Goal: Navigation & Orientation: Find specific page/section

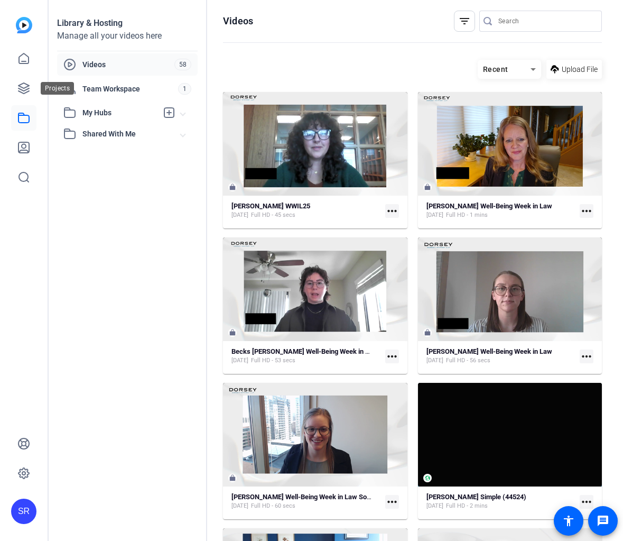
scroll to position [3758, 0]
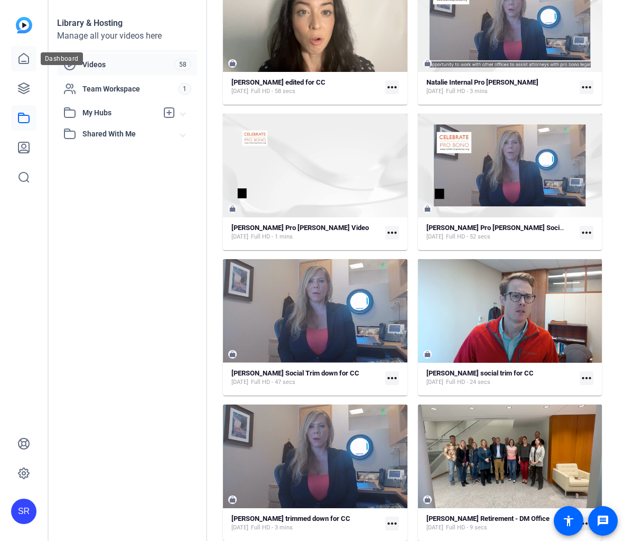
click at [32, 59] on link at bounding box center [23, 58] width 25 height 25
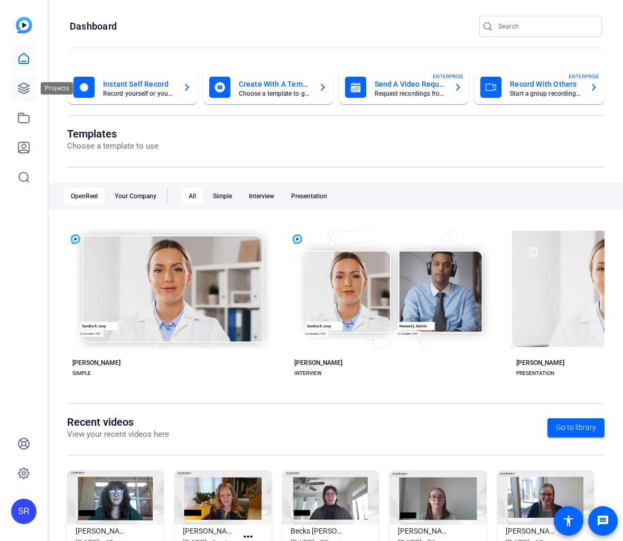
click at [25, 96] on link at bounding box center [23, 88] width 25 height 25
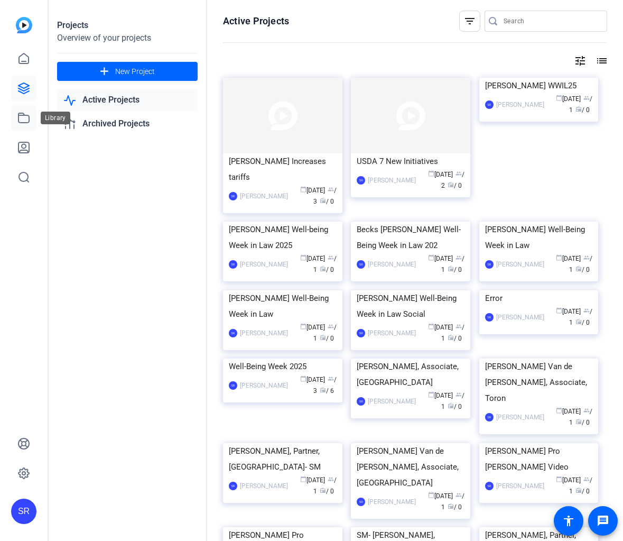
click at [19, 125] on link at bounding box center [23, 117] width 25 height 25
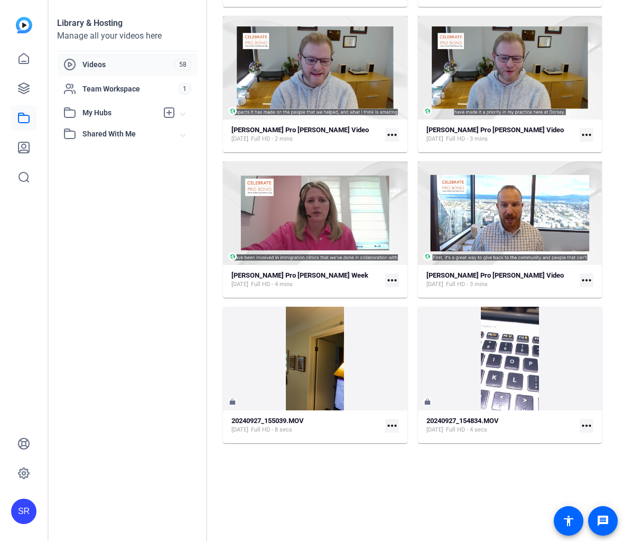
scroll to position [1110, 0]
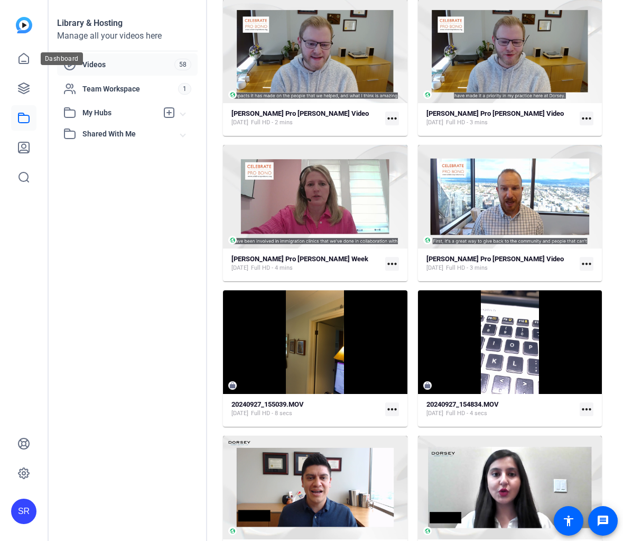
drag, startPoint x: 32, startPoint y: 56, endPoint x: 47, endPoint y: 66, distance: 17.9
click at [47, 64] on div "Dashboard" at bounding box center [62, 58] width 42 height 13
click at [22, 66] on link at bounding box center [23, 58] width 25 height 25
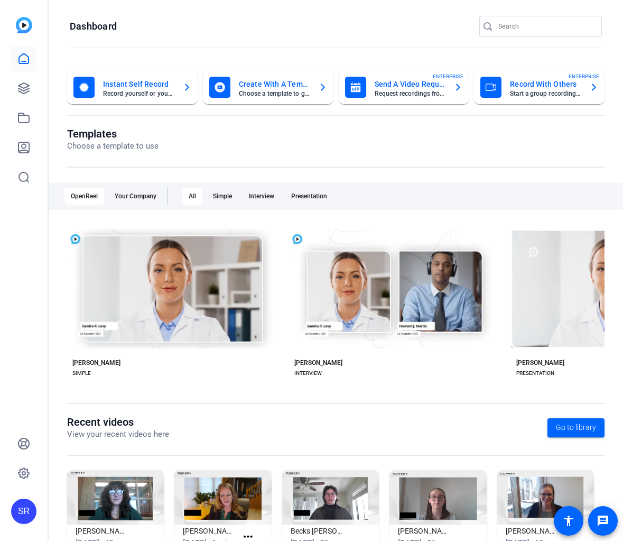
scroll to position [52, 0]
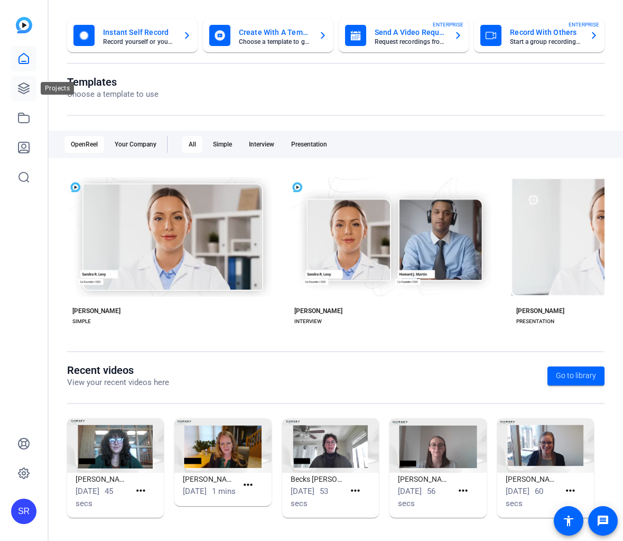
click at [29, 88] on icon at bounding box center [24, 88] width 11 height 11
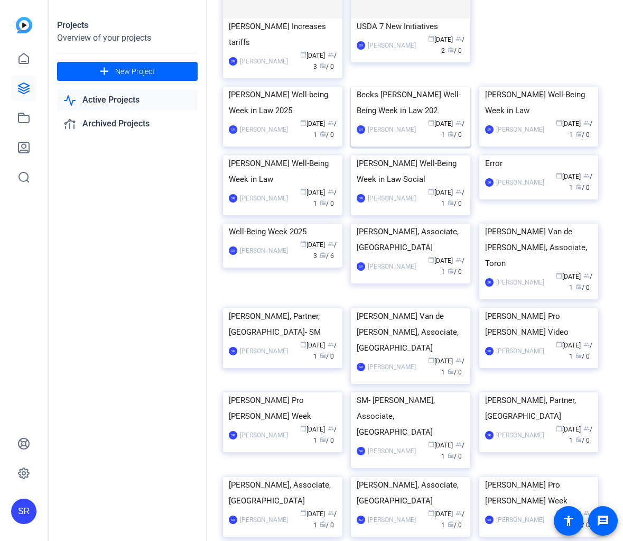
scroll to position [0, 0]
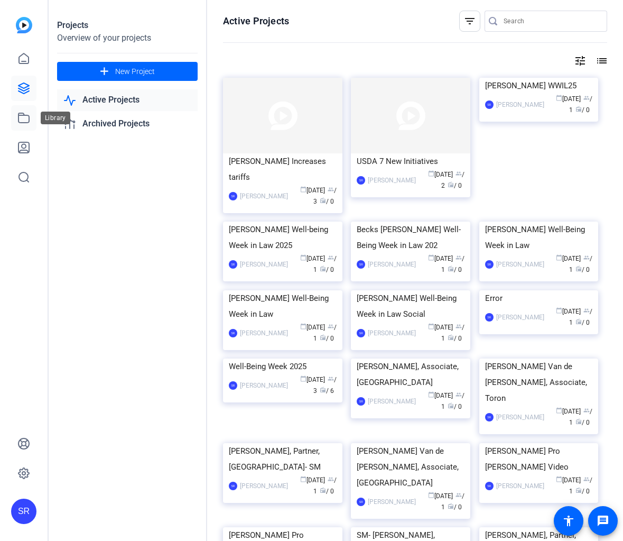
click at [30, 117] on icon at bounding box center [23, 118] width 13 height 13
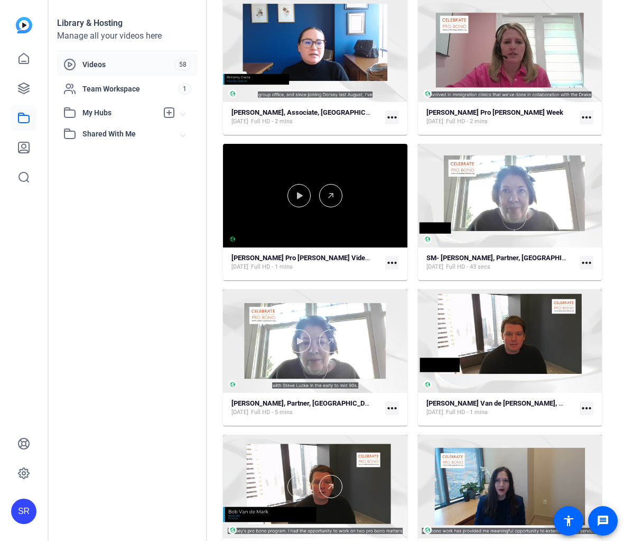
scroll to position [529, 0]
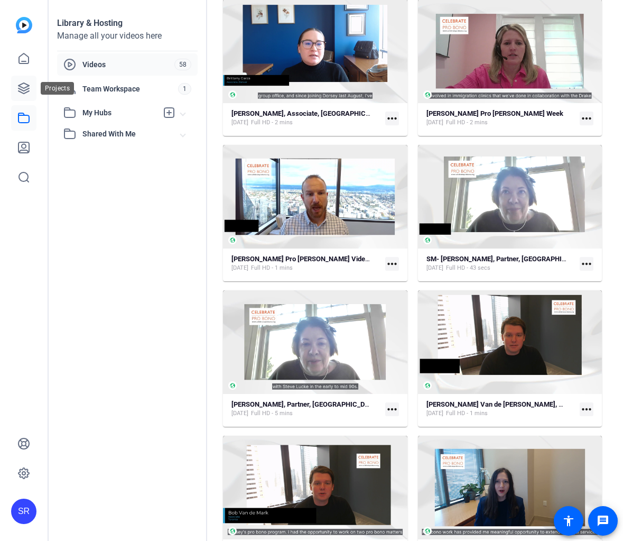
click at [24, 79] on link at bounding box center [23, 88] width 25 height 25
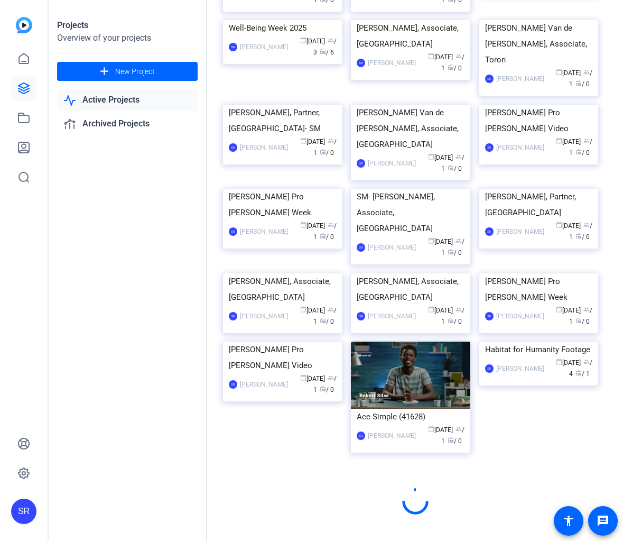
scroll to position [423, 0]
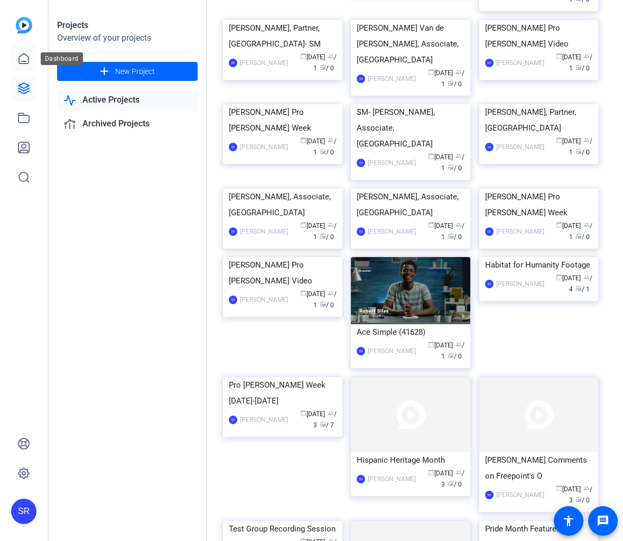
click at [30, 63] on icon at bounding box center [23, 58] width 13 height 13
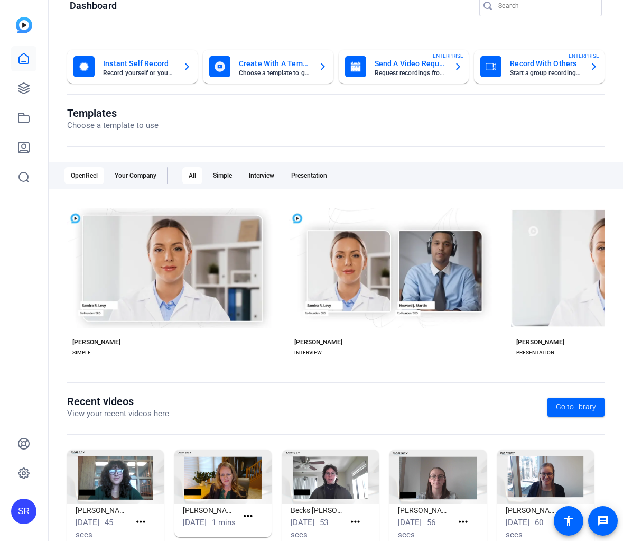
scroll to position [52, 0]
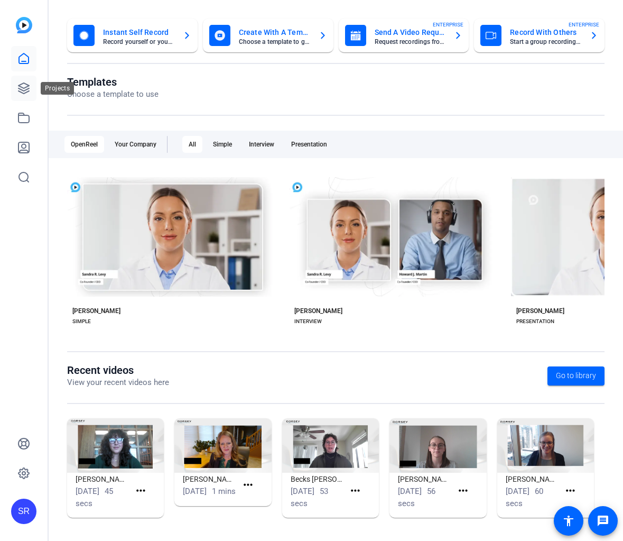
click at [24, 84] on icon at bounding box center [23, 88] width 13 height 13
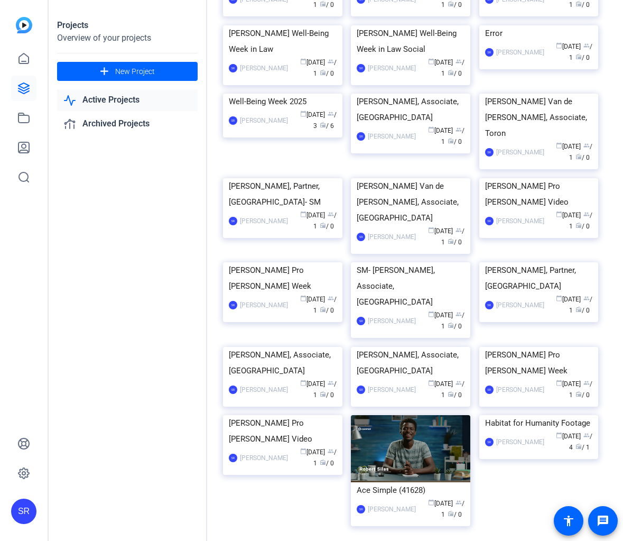
scroll to position [264, 0]
click at [19, 63] on icon at bounding box center [24, 58] width 10 height 10
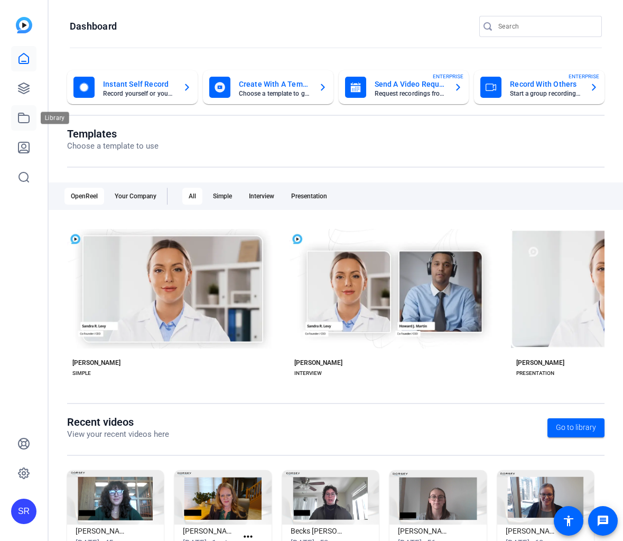
click at [22, 117] on icon at bounding box center [23, 118] width 13 height 13
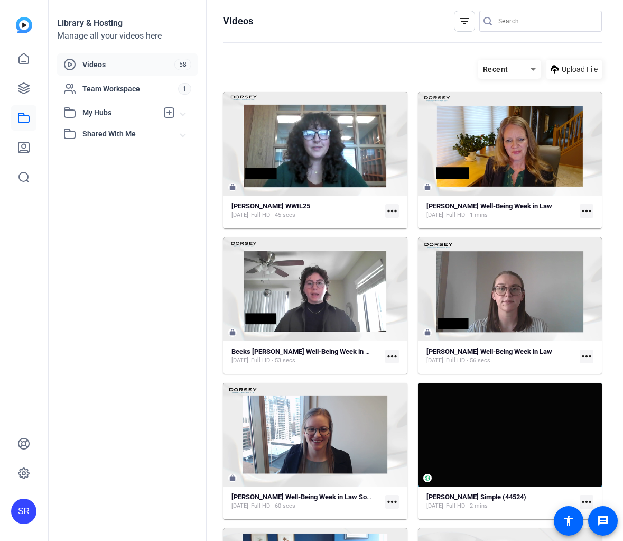
click at [117, 114] on span "My Hubs" at bounding box center [119, 112] width 75 height 11
click at [124, 89] on span "Team Workspace" at bounding box center [130, 89] width 96 height 11
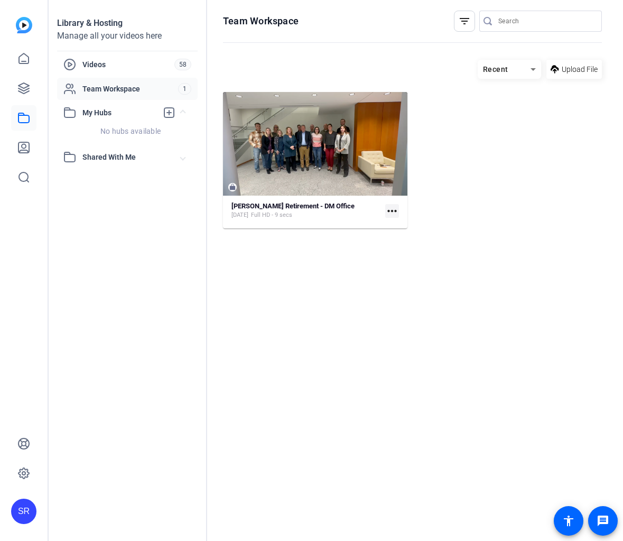
click at [560, 228] on div at bounding box center [412, 229] width 379 height 2
click at [119, 169] on div "Library & Hosting Manage all your videos here Videos 58 Team Workspace 1 My Hub…" at bounding box center [128, 270] width 159 height 541
click at [119, 160] on span "Shared With Me" at bounding box center [131, 157] width 98 height 11
click at [176, 64] on span "58" at bounding box center [182, 65] width 17 height 12
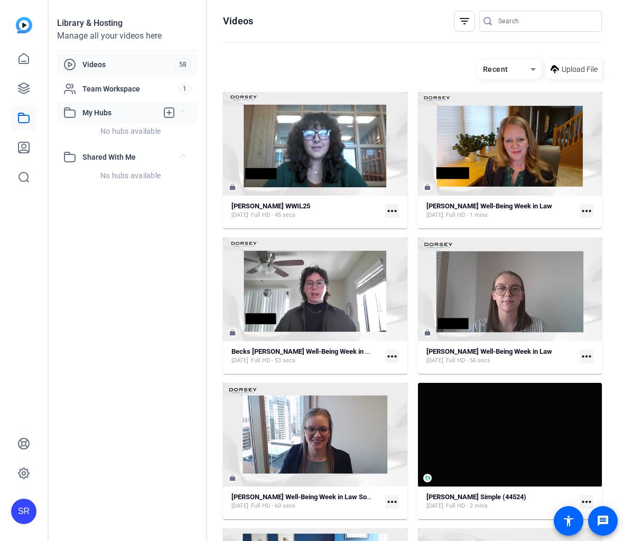
click at [136, 116] on span "My Hubs" at bounding box center [119, 112] width 75 height 11
